Goal: Transaction & Acquisition: Purchase product/service

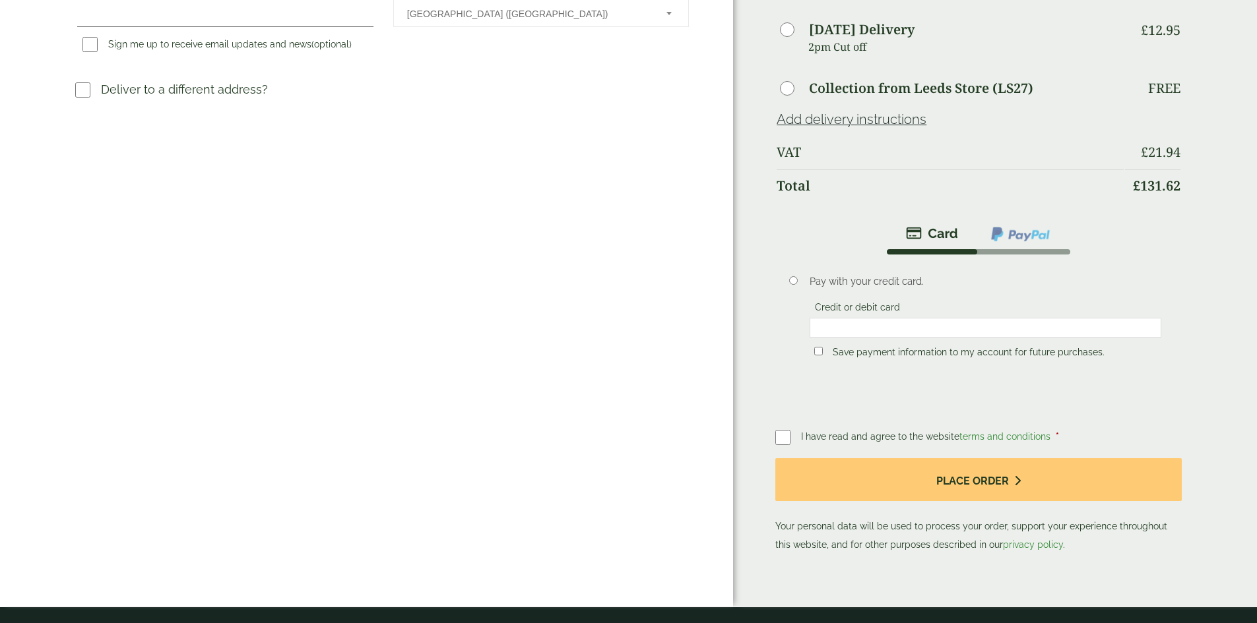
scroll to position [461, 0]
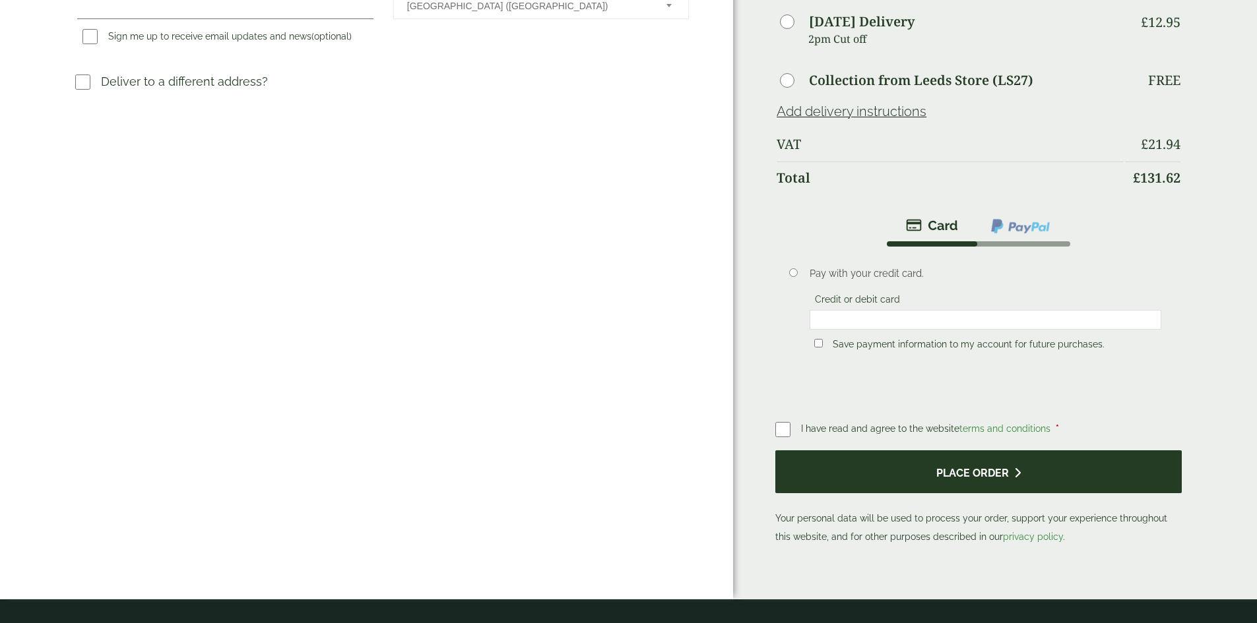
click at [907, 451] on button "Place order" at bounding box center [978, 472] width 406 height 43
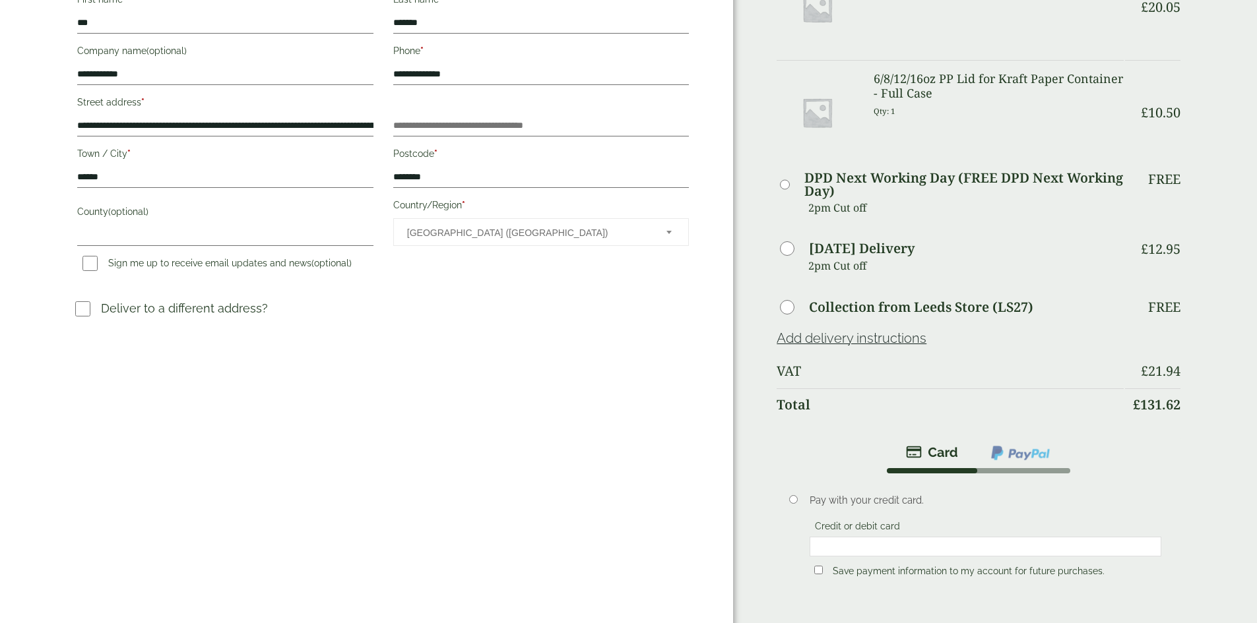
scroll to position [330, 0]
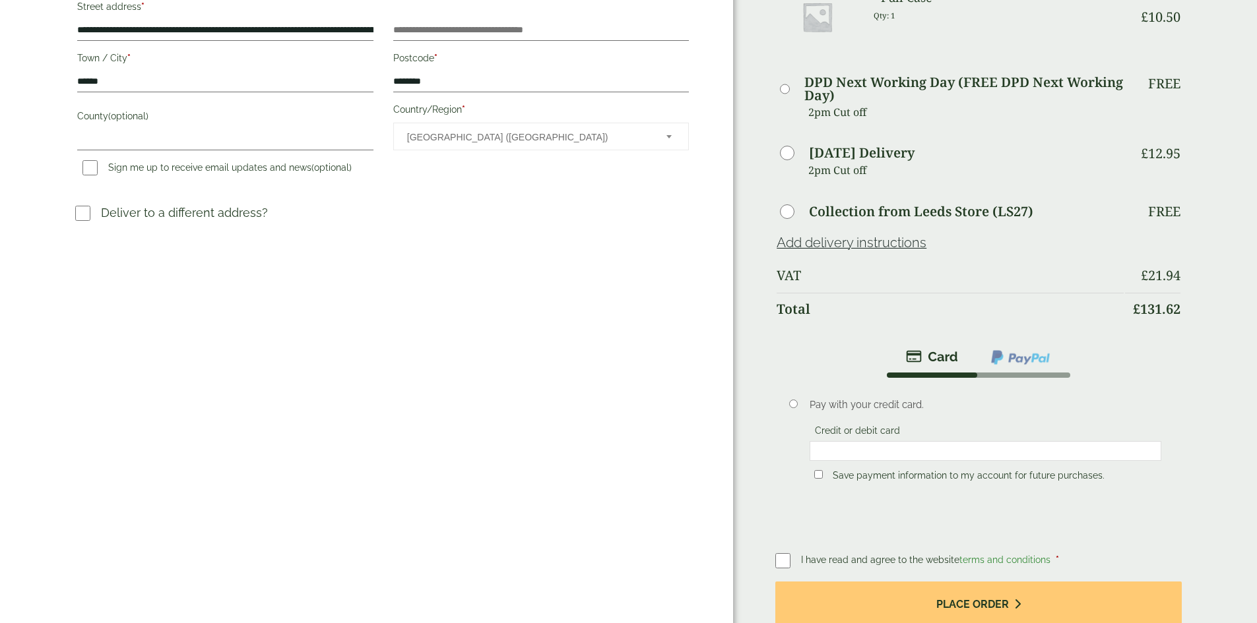
click at [899, 470] on label "Save payment information to my account for future purchases." at bounding box center [968, 477] width 282 height 15
drag, startPoint x: 927, startPoint y: 537, endPoint x: 804, endPoint y: 422, distance: 168.0
click at [804, 423] on div "Payment Pay with your credit card. Credit or debit card Save payment informatio…" at bounding box center [978, 509] width 406 height 335
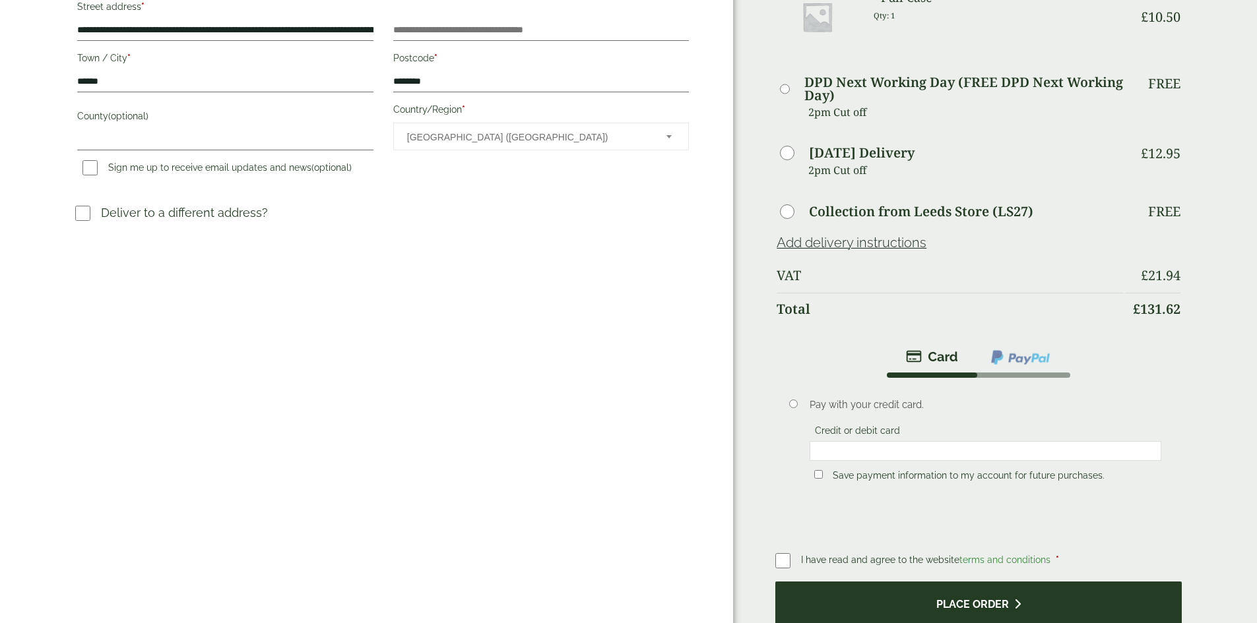
click at [949, 582] on button "Place order" at bounding box center [978, 603] width 406 height 43
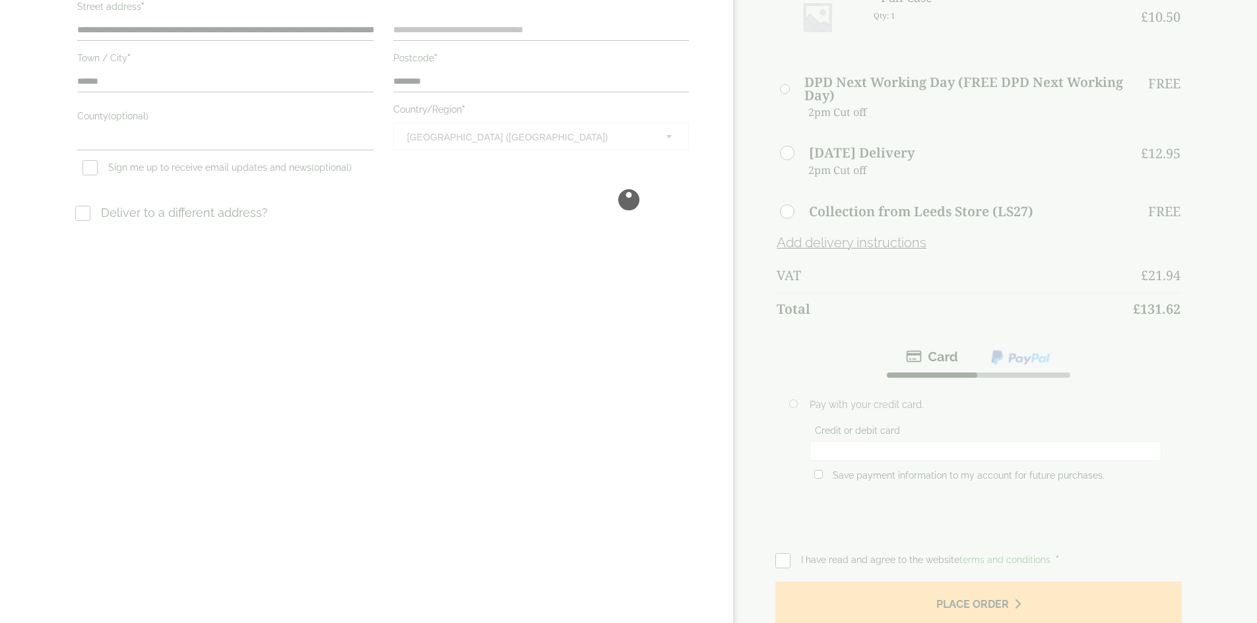
scroll to position [66, 0]
